Goal: Information Seeking & Learning: Check status

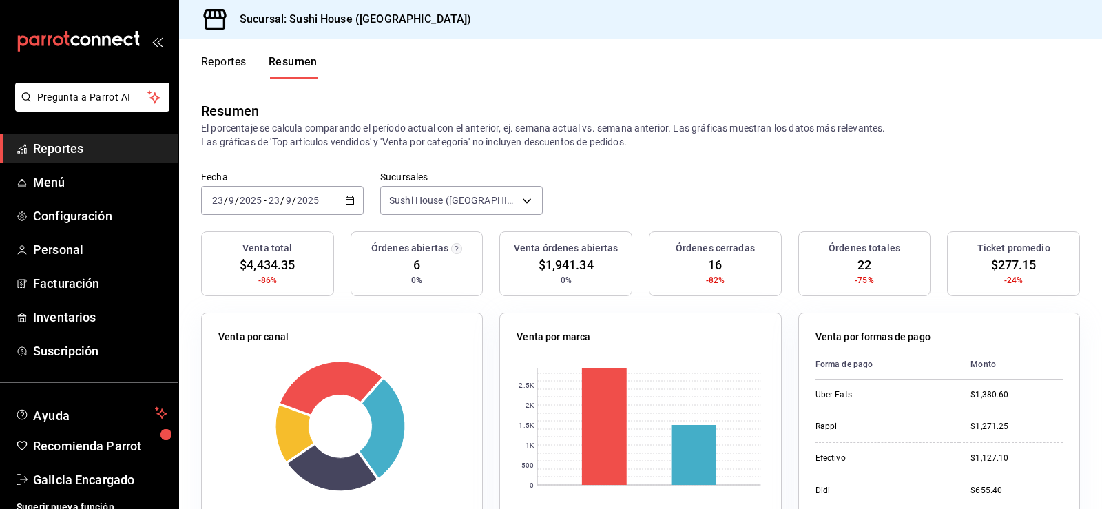
scroll to position [11, 0]
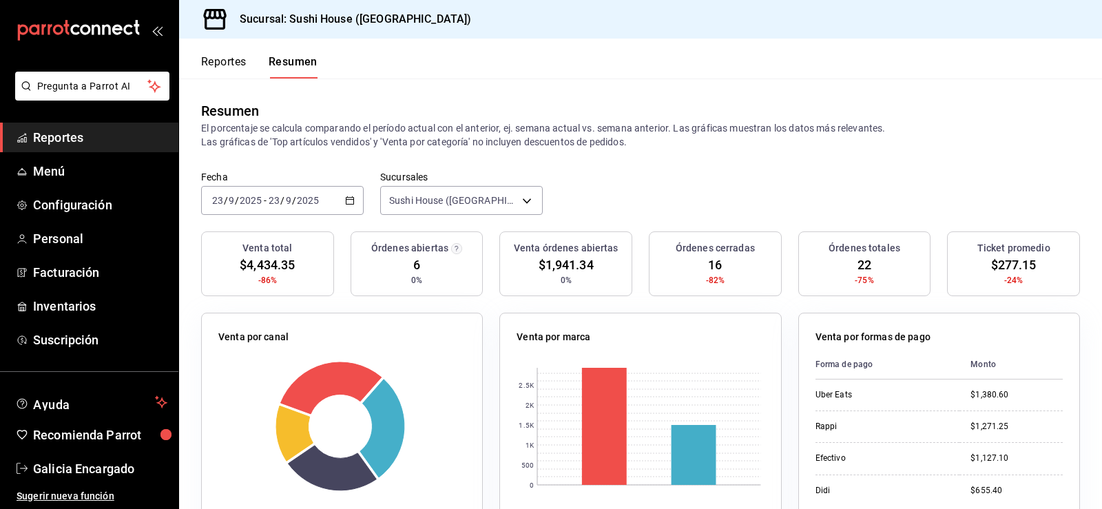
click at [802, 49] on header "Reportes Resumen" at bounding box center [640, 59] width 923 height 40
click at [99, 138] on span "Reportes" at bounding box center [100, 137] width 134 height 19
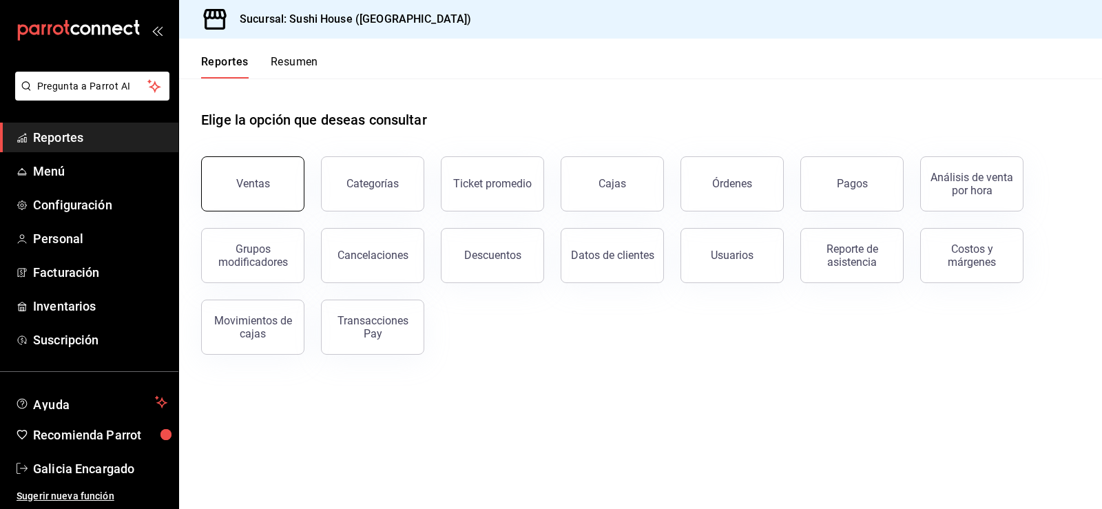
click at [269, 184] on button "Ventas" at bounding box center [252, 183] width 103 height 55
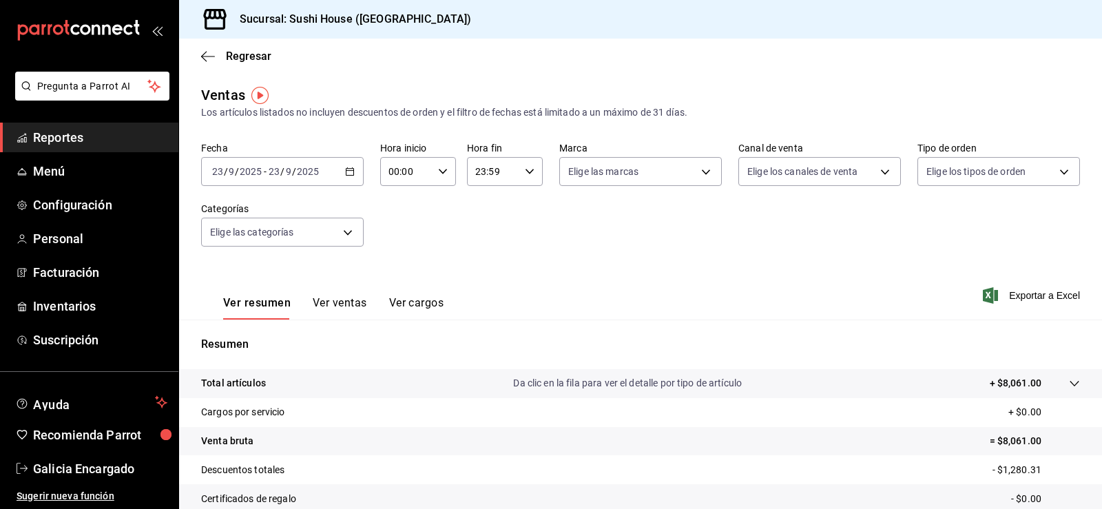
click at [110, 127] on link "Reportes" at bounding box center [89, 138] width 178 height 30
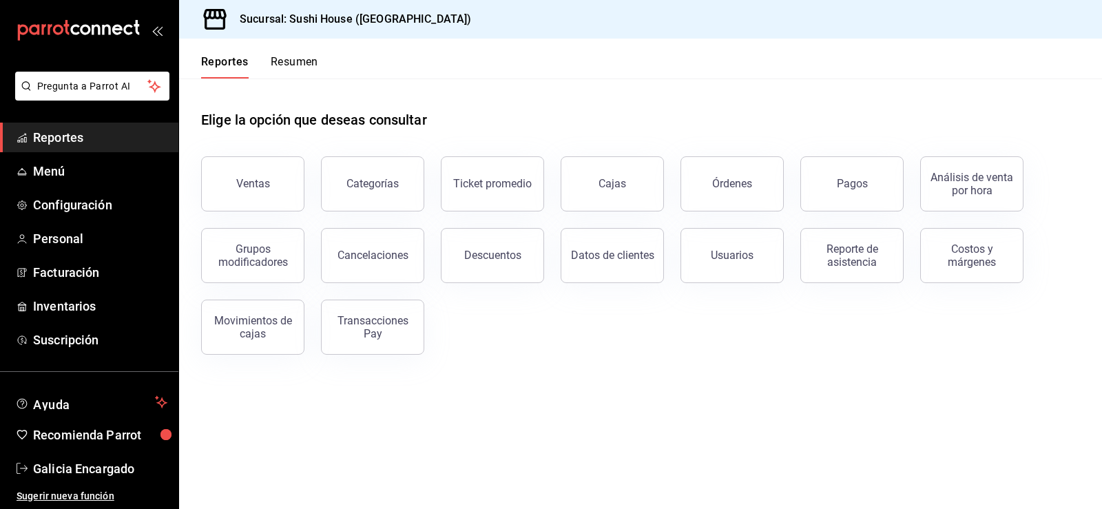
click at [293, 61] on button "Resumen" at bounding box center [295, 66] width 48 height 23
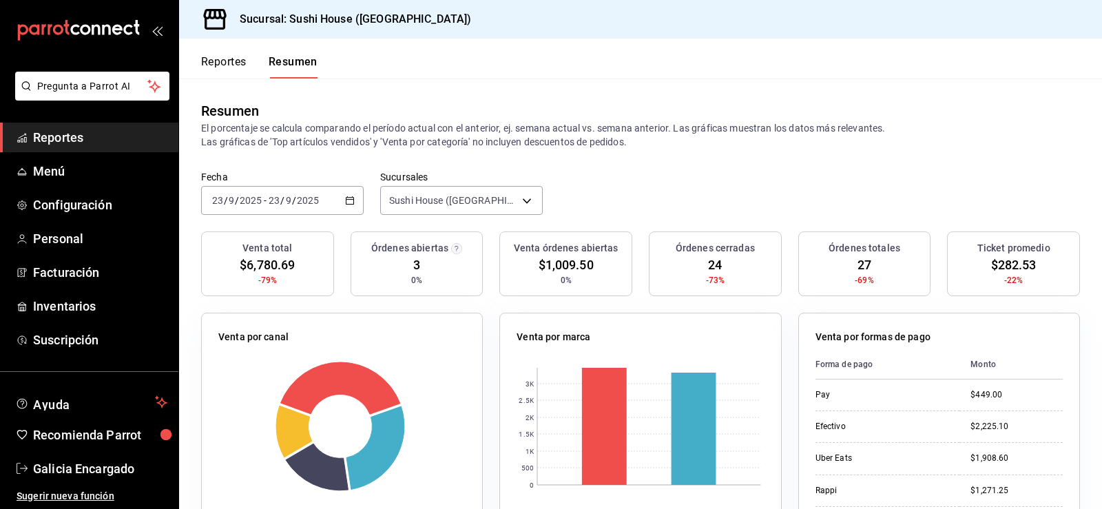
click at [114, 144] on span "Reportes" at bounding box center [100, 137] width 134 height 19
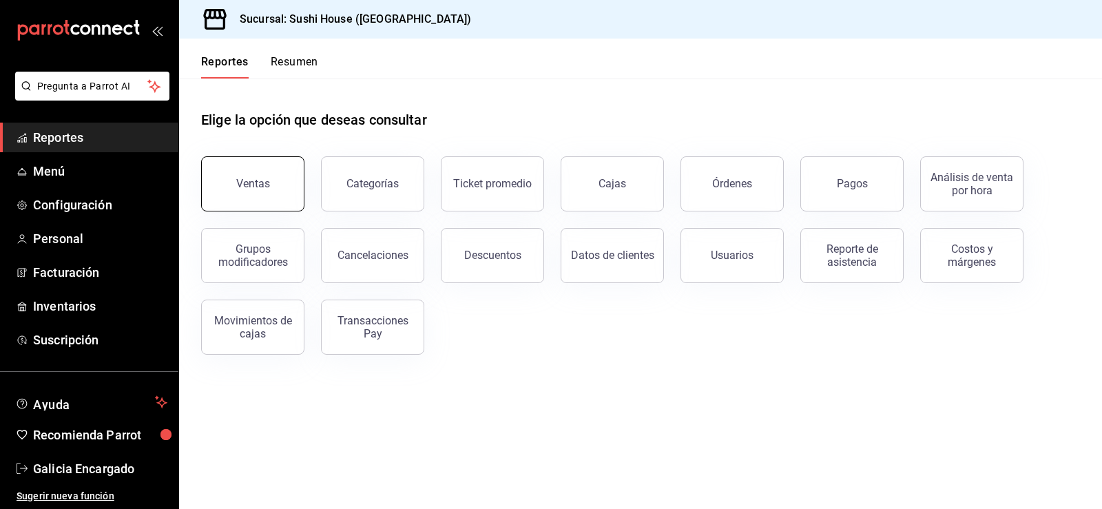
click at [256, 180] on div "Ventas" at bounding box center [253, 183] width 34 height 13
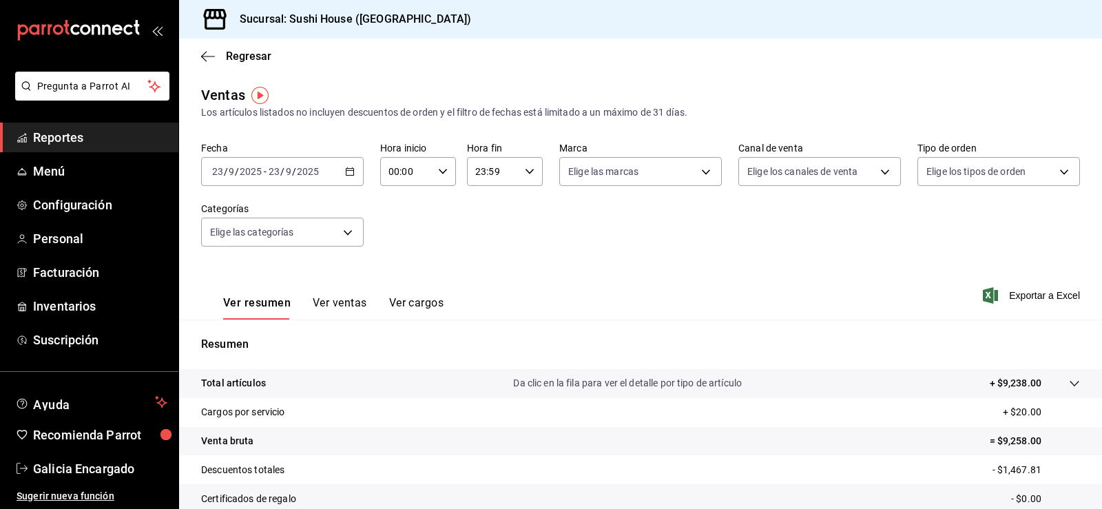
click at [80, 134] on span "Reportes" at bounding box center [100, 137] width 134 height 19
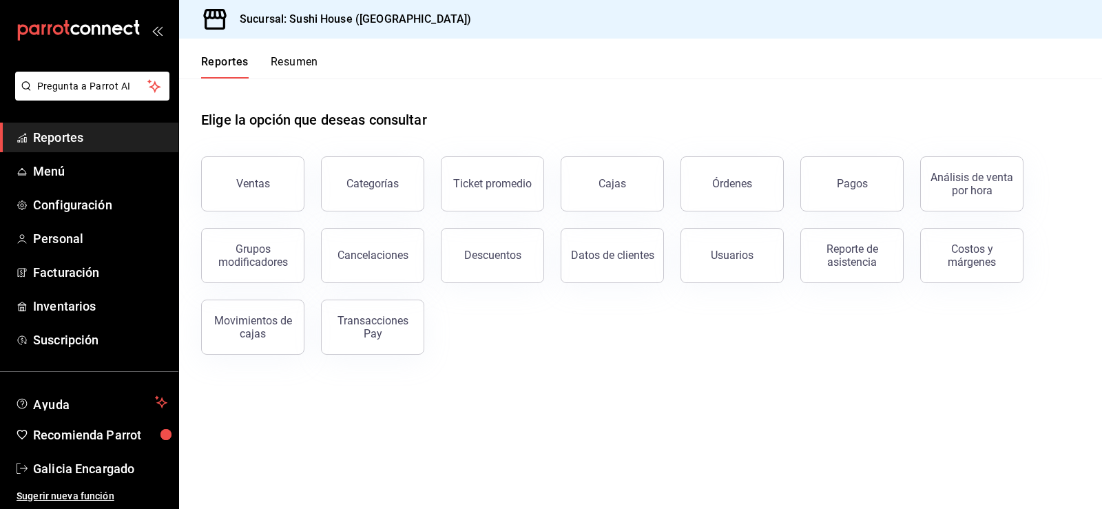
click at [294, 62] on button "Resumen" at bounding box center [295, 66] width 48 height 23
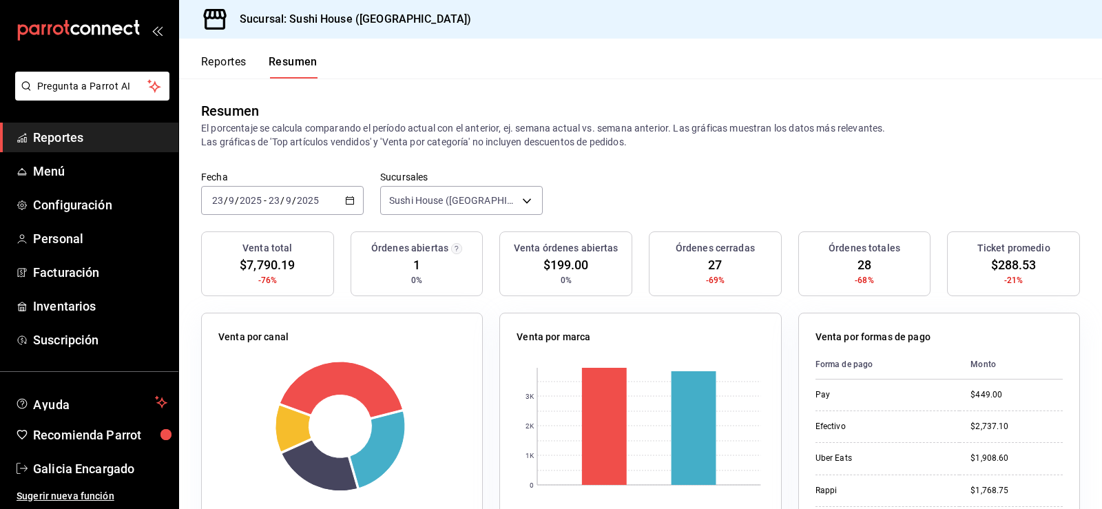
click at [73, 140] on span "Reportes" at bounding box center [100, 137] width 134 height 19
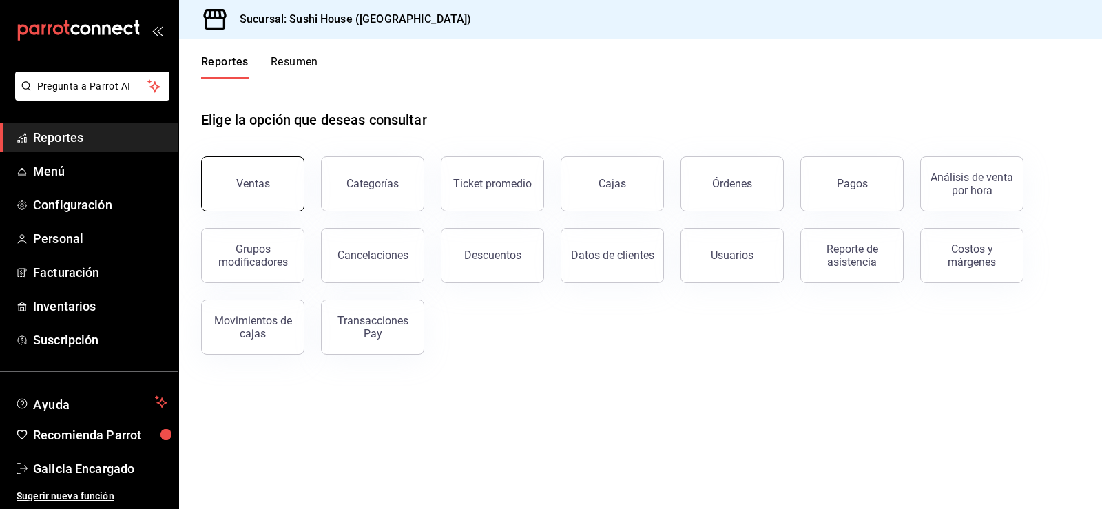
click at [240, 168] on button "Ventas" at bounding box center [252, 183] width 103 height 55
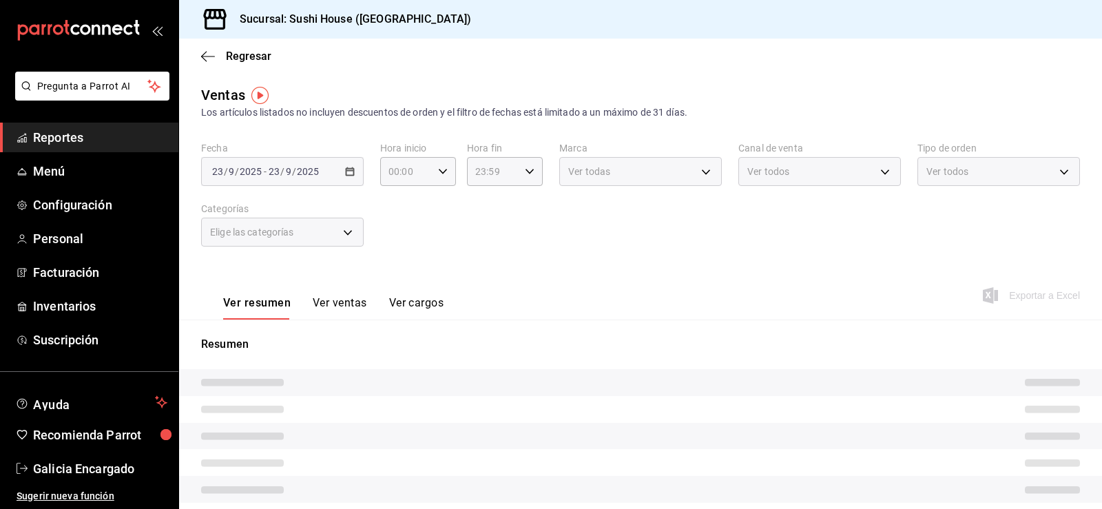
click at [982, 186] on div "Fecha [DATE] [DATE] - [DATE] [DATE] Hora inicio 00:00 Hora inicio Hora fin 23:5…" at bounding box center [640, 202] width 879 height 121
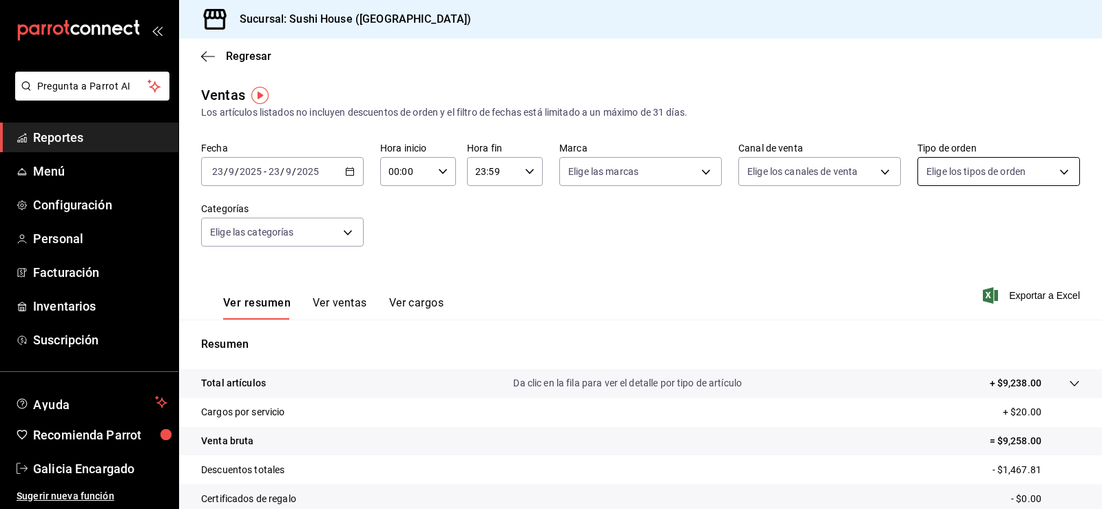
click at [971, 179] on body "Pregunta a Parrot AI Reportes Menú Configuración Personal Facturación Inventari…" at bounding box center [551, 254] width 1102 height 509
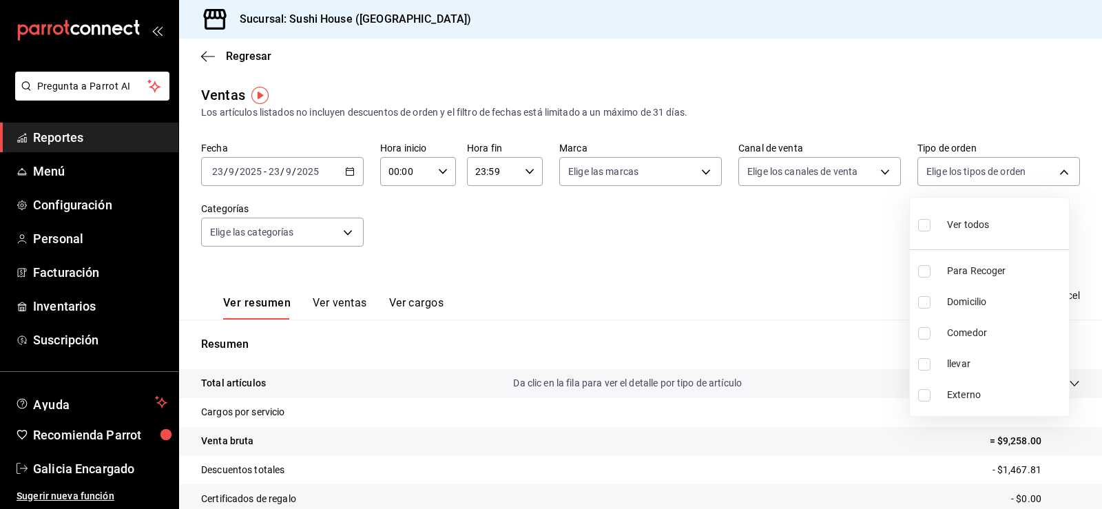
click at [947, 167] on div at bounding box center [551, 254] width 1102 height 509
click at [943, 172] on body "Pregunta a Parrot AI Reportes Menú Configuración Personal Facturación Inventari…" at bounding box center [551, 254] width 1102 height 509
click at [924, 269] on input "checkbox" at bounding box center [924, 271] width 12 height 12
checkbox input "true"
type input "9d316b26-ed3c-41d9-ac2e-659a84dac7c1"
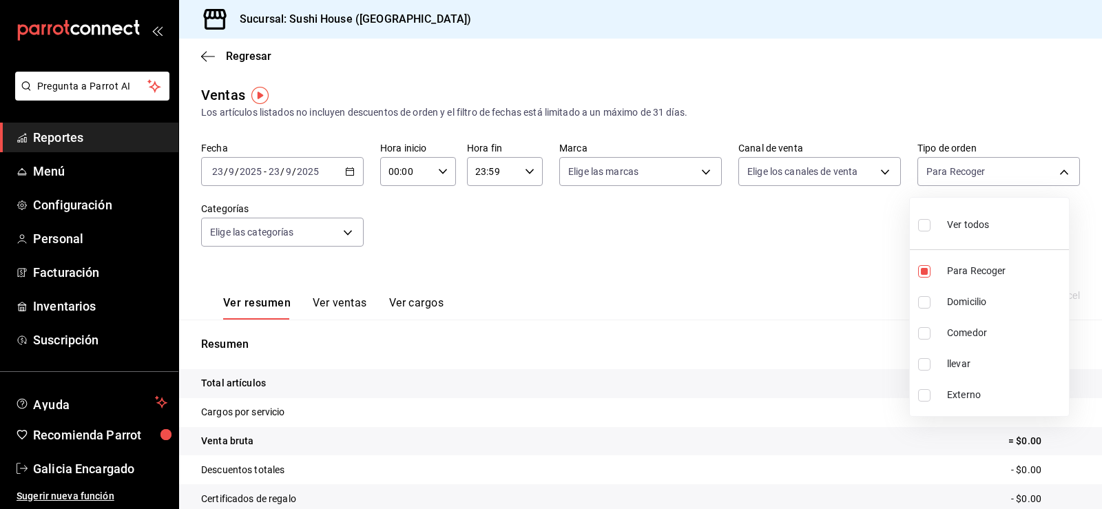
click at [920, 304] on input "checkbox" at bounding box center [924, 302] width 12 height 12
checkbox input "true"
type input "9d316b26-ed3c-41d9-ac2e-659a84dac7c1,c813e250-a487-4472-927d-f84c1c5aa0d0"
click at [926, 333] on ul "Ver todos Para Recoger Domicilio Comedor llevar Externo" at bounding box center [989, 307] width 159 height 218
click at [924, 336] on input "checkbox" at bounding box center [924, 333] width 12 height 12
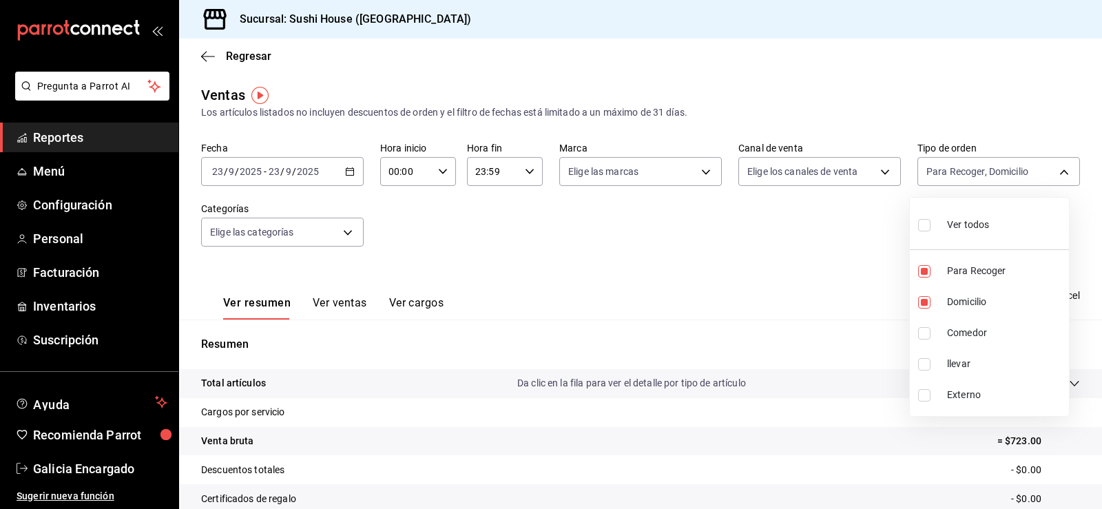
checkbox input "true"
type input "9d316b26-ed3c-41d9-ac2e-659a84dac7c1,c813e250-a487-4472-927d-f84c1c5aa0d0,53da9…"
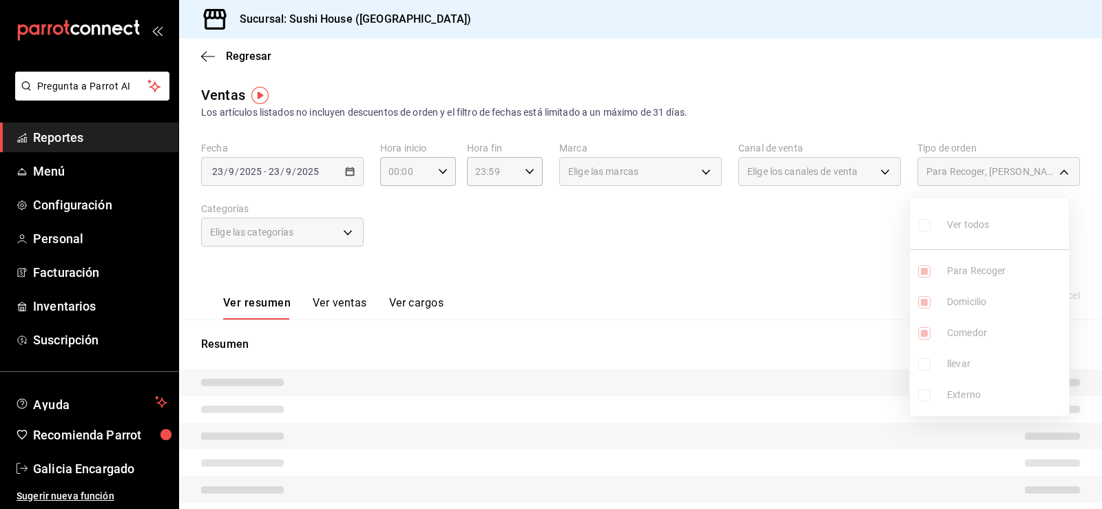
click at [925, 363] on ul "Ver todos Para Recoger Domicilio Comedor llevar Externo" at bounding box center [989, 307] width 159 height 218
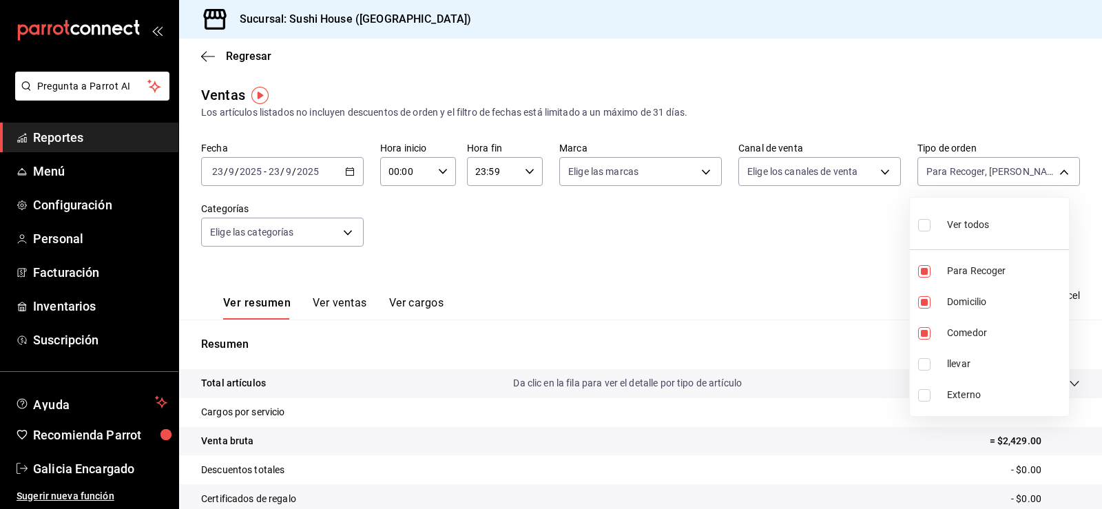
click at [925, 363] on input "checkbox" at bounding box center [924, 364] width 12 height 12
checkbox input "true"
type input "9d316b26-ed3c-41d9-ac2e-659a84dac7c1,c813e250-a487-4472-927d-f84c1c5aa0d0,53da9…"
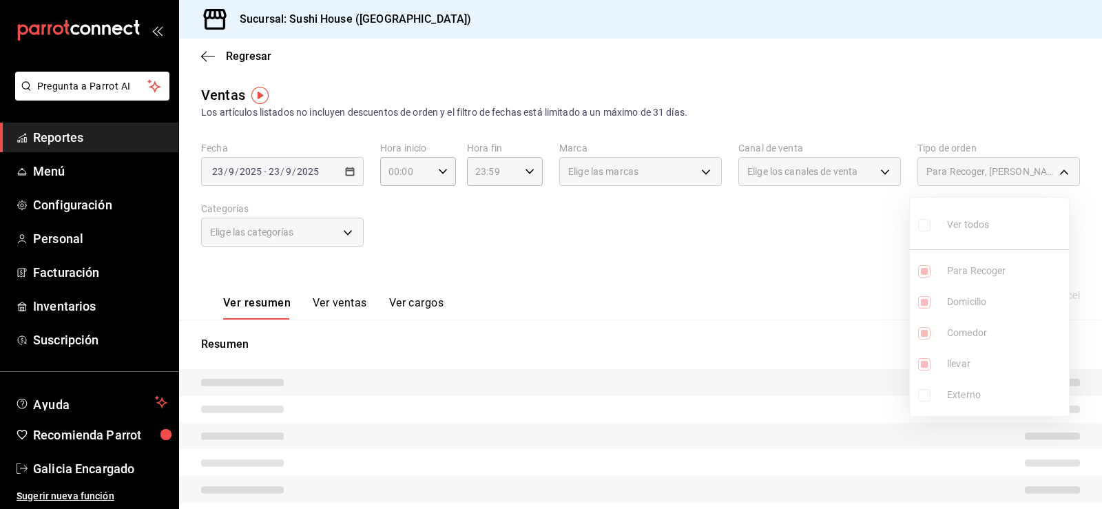
click at [782, 309] on div at bounding box center [551, 254] width 1102 height 509
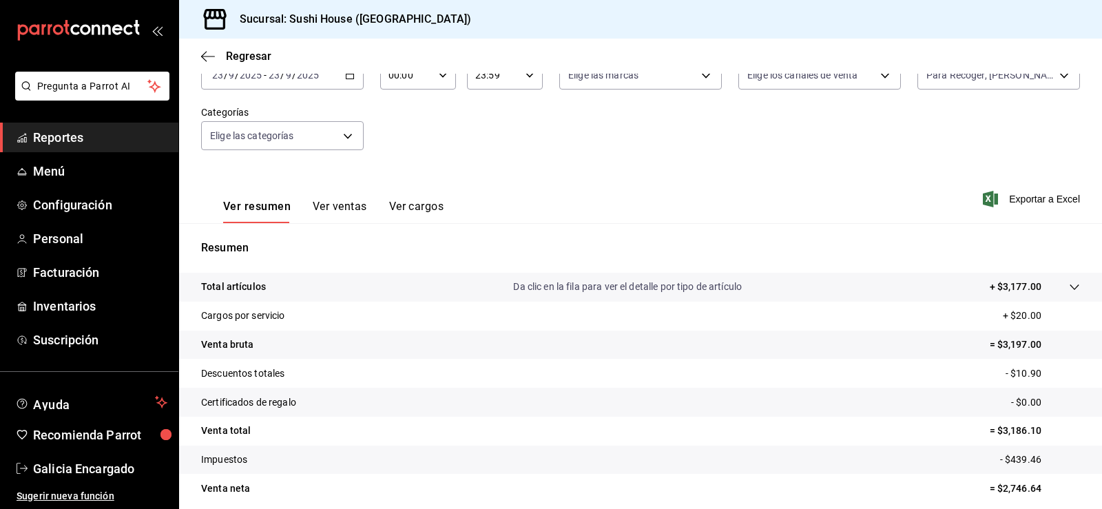
scroll to position [151, 0]
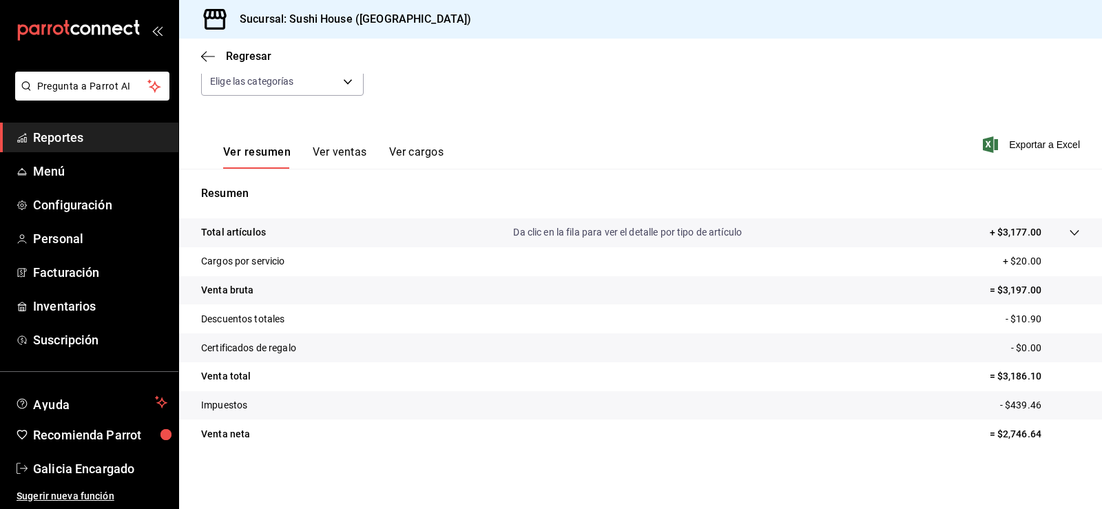
click at [103, 136] on span "Reportes" at bounding box center [100, 137] width 134 height 19
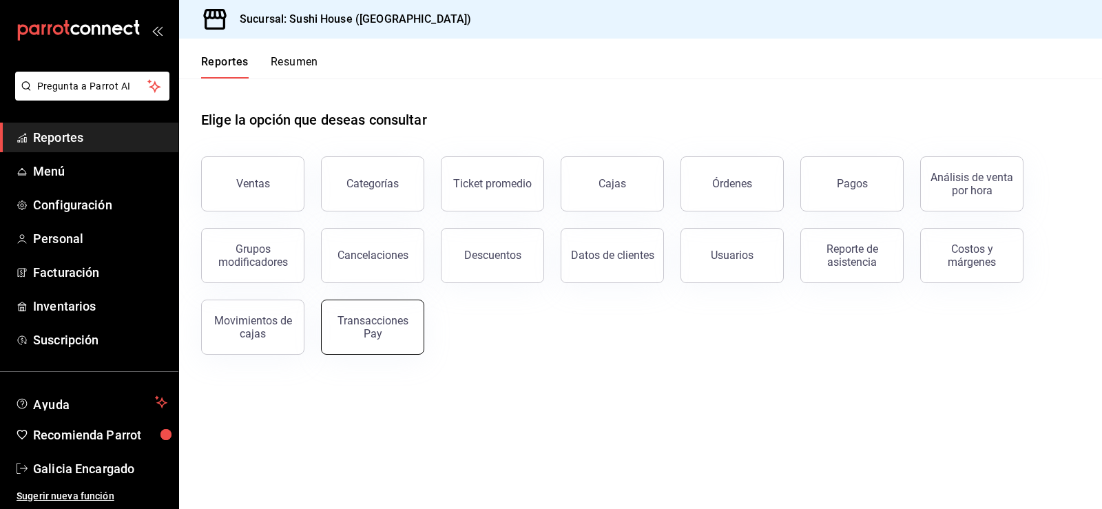
click at [362, 331] on div "Transacciones Pay" at bounding box center [372, 327] width 85 height 26
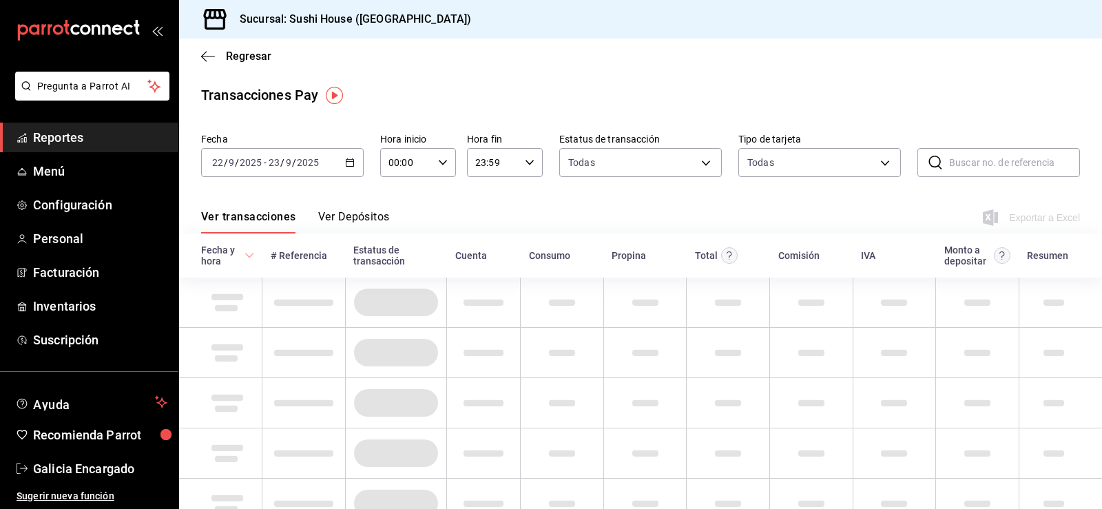
click at [337, 167] on div "[DATE] [DATE] - [DATE] [DATE]" at bounding box center [282, 162] width 163 height 29
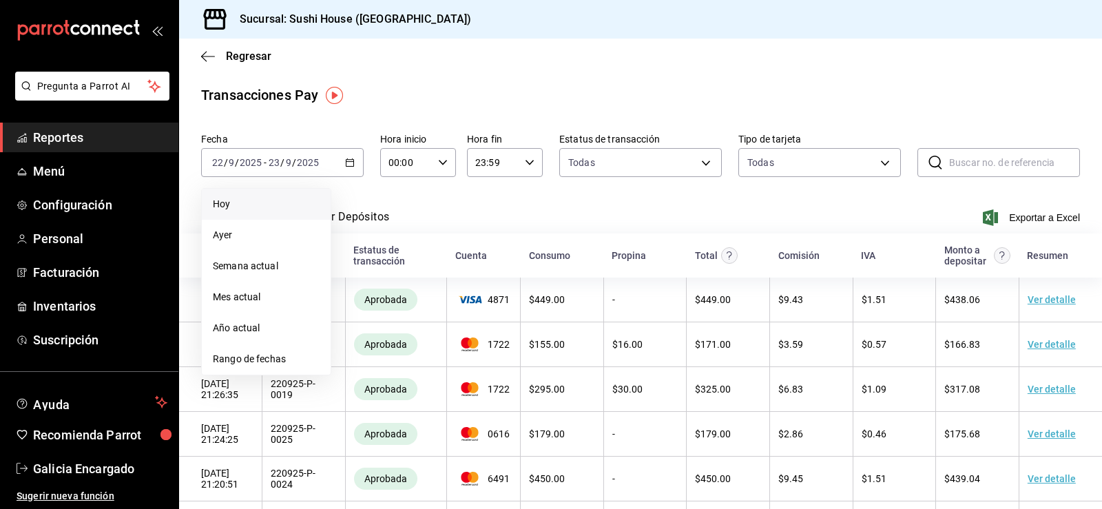
click at [267, 198] on span "Hoy" at bounding box center [266, 204] width 107 height 14
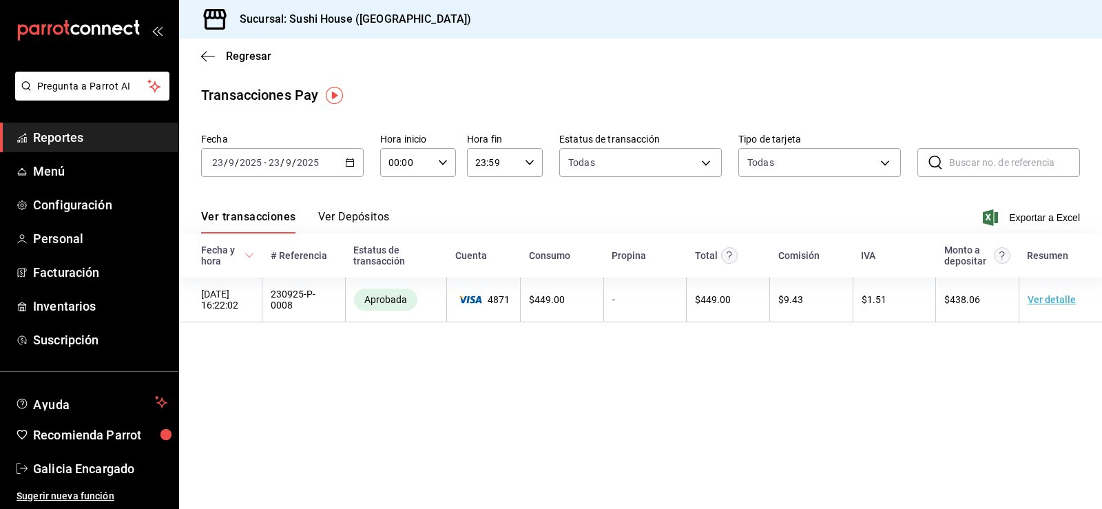
click at [75, 144] on span "Reportes" at bounding box center [100, 137] width 134 height 19
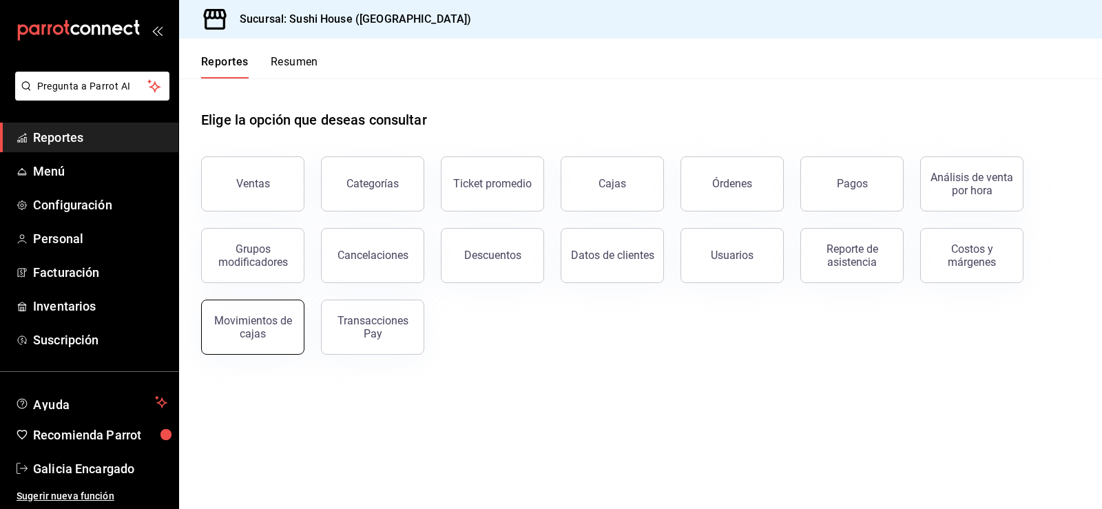
click at [266, 324] on div "Movimientos de cajas" at bounding box center [252, 327] width 85 height 26
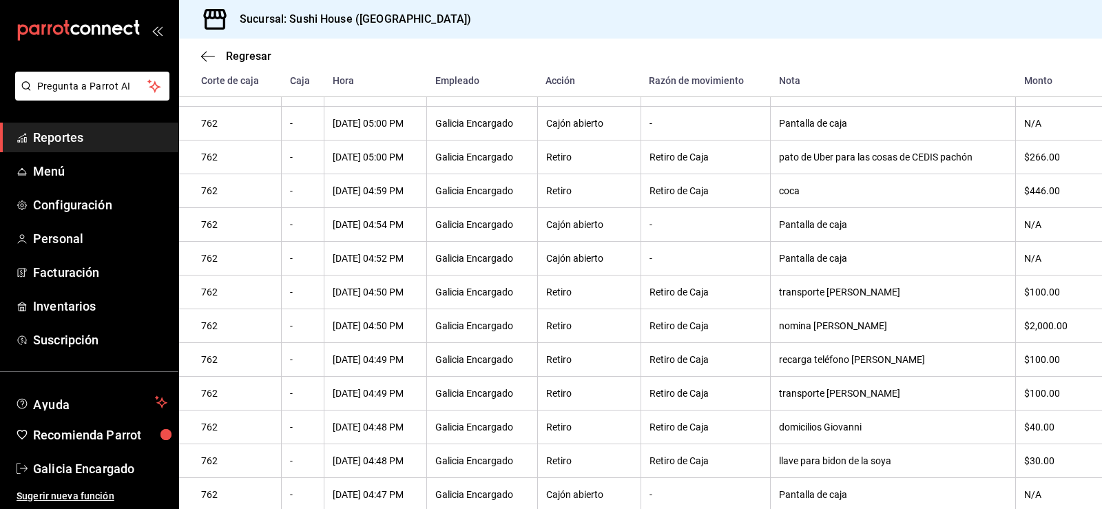
scroll to position [255, 0]
